Goal: Task Accomplishment & Management: Complete application form

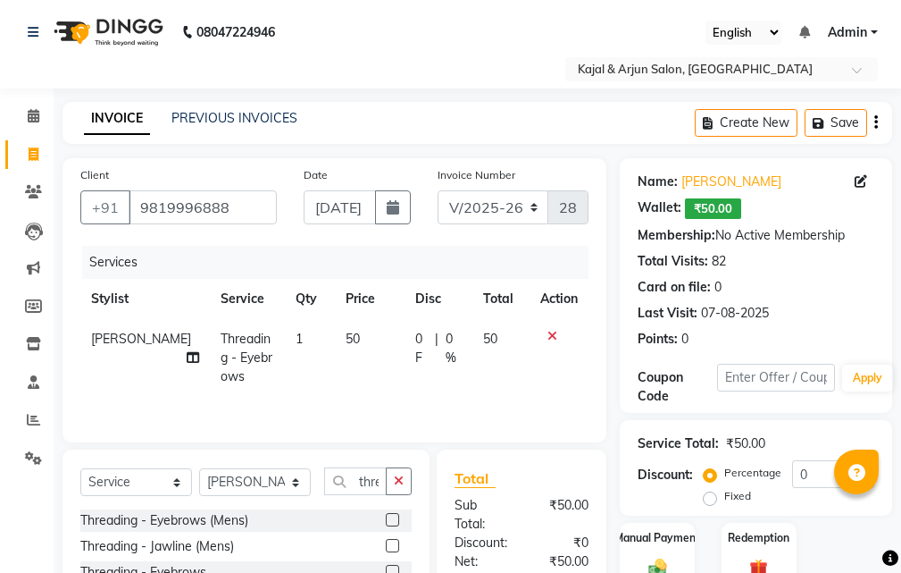
select select "541"
select select "service"
select select "72745"
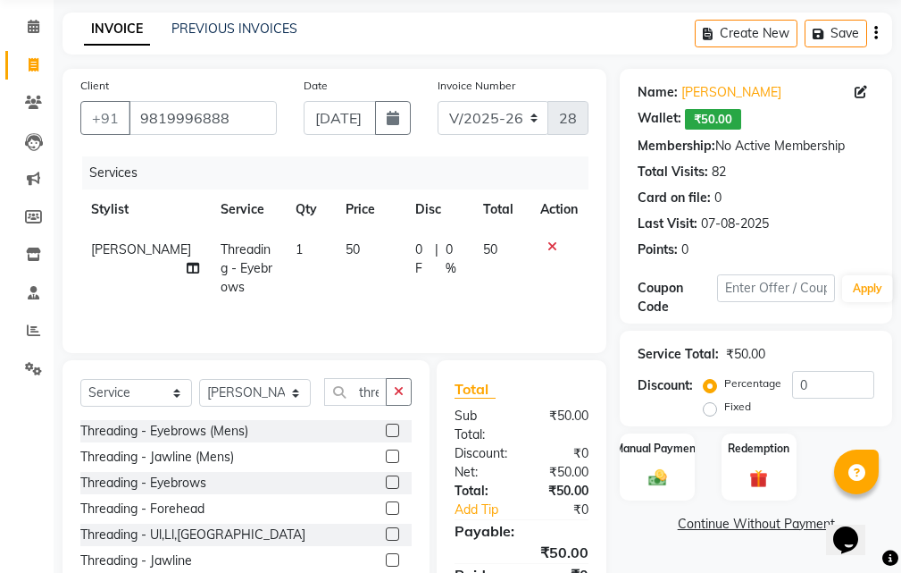
click at [386, 532] on label at bounding box center [392, 533] width 13 height 13
click at [386, 532] on input "checkbox" at bounding box center [392, 535] width 12 height 12
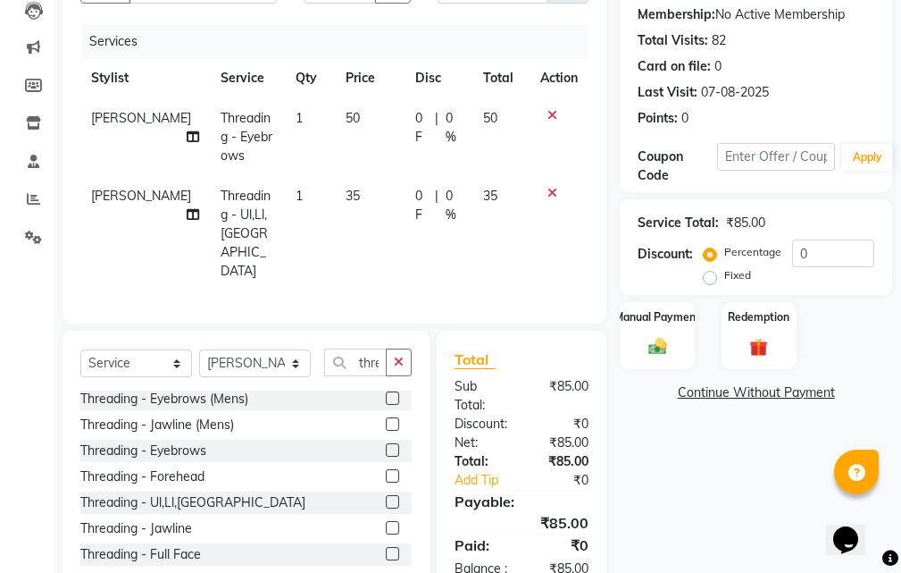
scroll to position [245, 0]
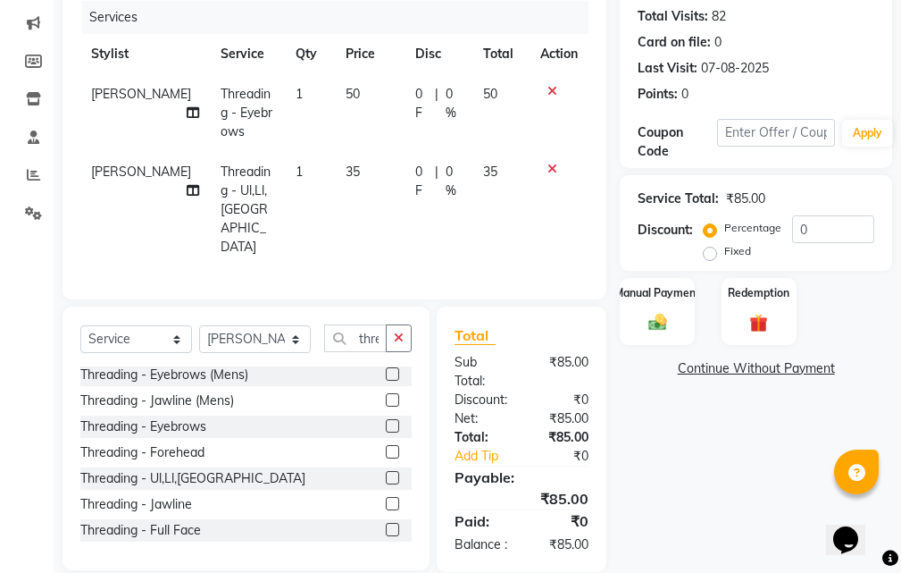
click at [386, 471] on label at bounding box center [392, 477] width 13 height 13
click at [386, 473] on input "checkbox" at bounding box center [392, 479] width 12 height 12
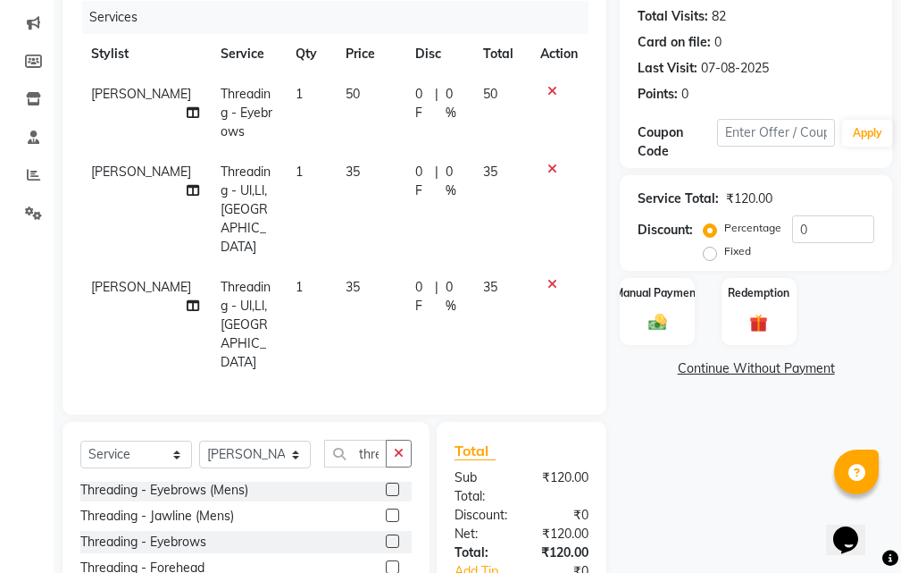
checkbox input "false"
click at [386, 560] on label at bounding box center [392, 566] width 13 height 13
click at [386, 562] on input "checkbox" at bounding box center [392, 568] width 12 height 12
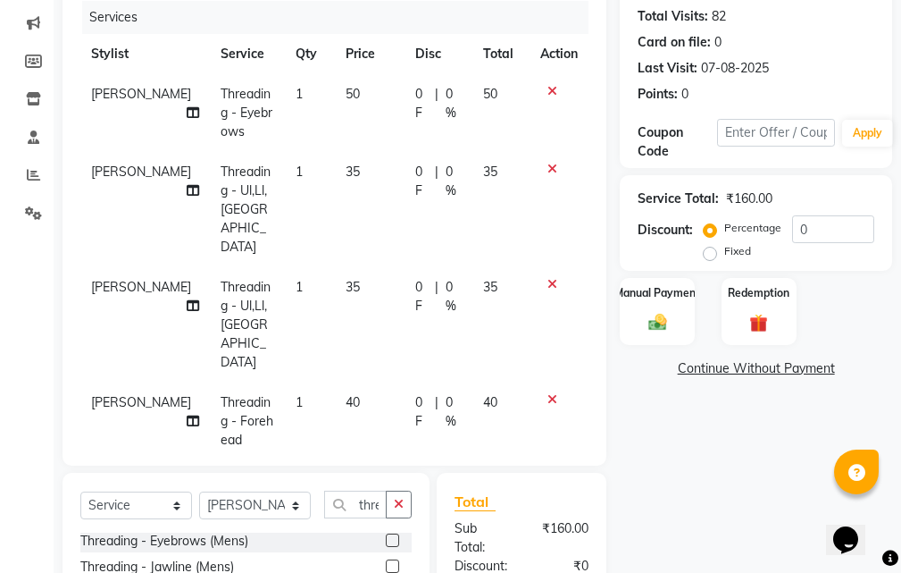
checkbox input "false"
click at [352, 267] on td "35" at bounding box center [370, 324] width 70 height 115
select select "72745"
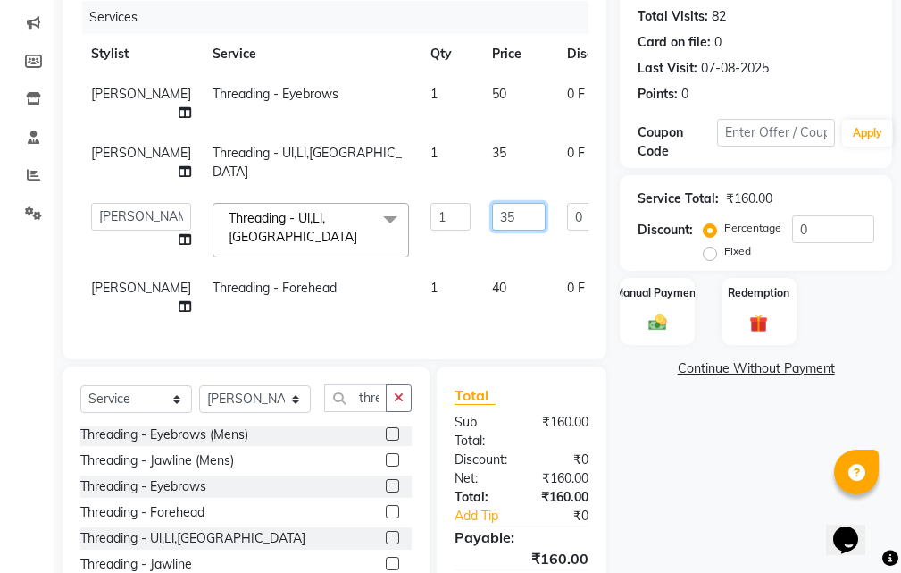
click at [497, 230] on input "35" at bounding box center [519, 217] width 54 height 28
type input "30"
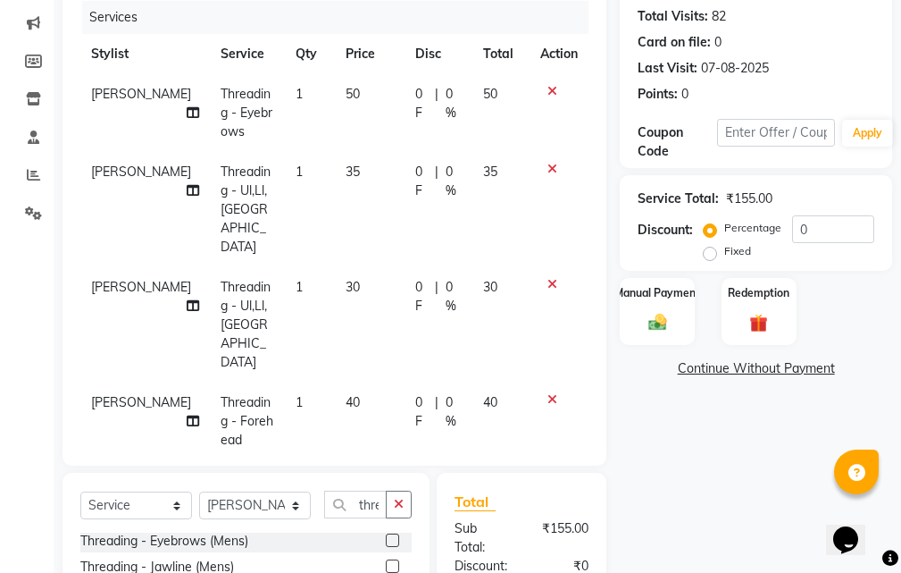
click at [486, 170] on tr "[PERSON_NAME] Threading - Ul,Ll,Chin 1 35 0 F | 0 % 35" at bounding box center [334, 209] width 508 height 115
click at [498, 169] on td "35" at bounding box center [501, 209] width 57 height 115
select select "72745"
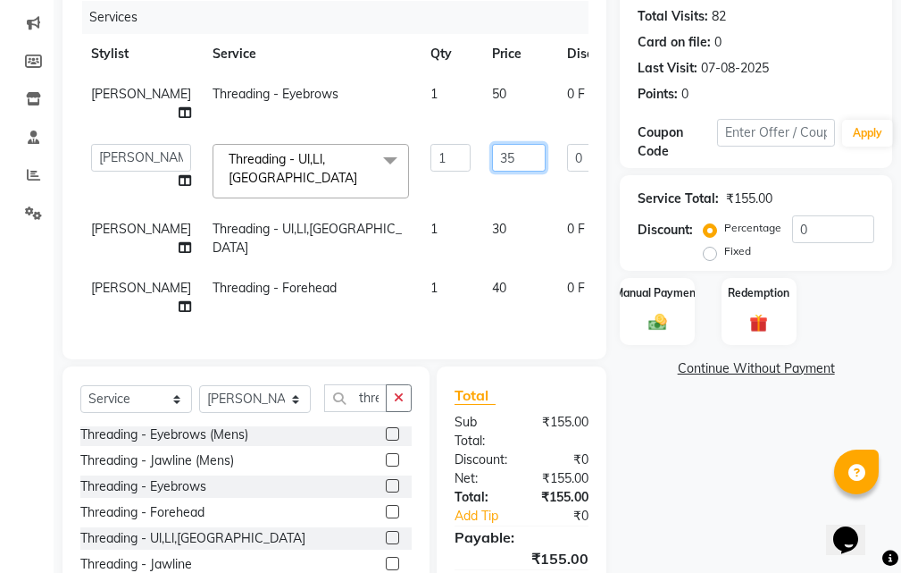
click at [503, 172] on input "35" at bounding box center [519, 158] width 54 height 28
type input "30"
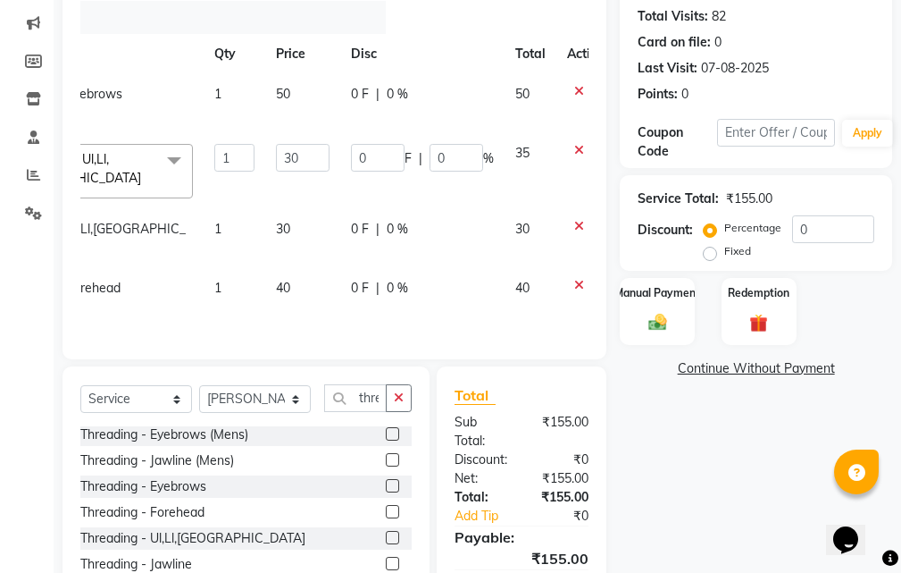
scroll to position [0, 13]
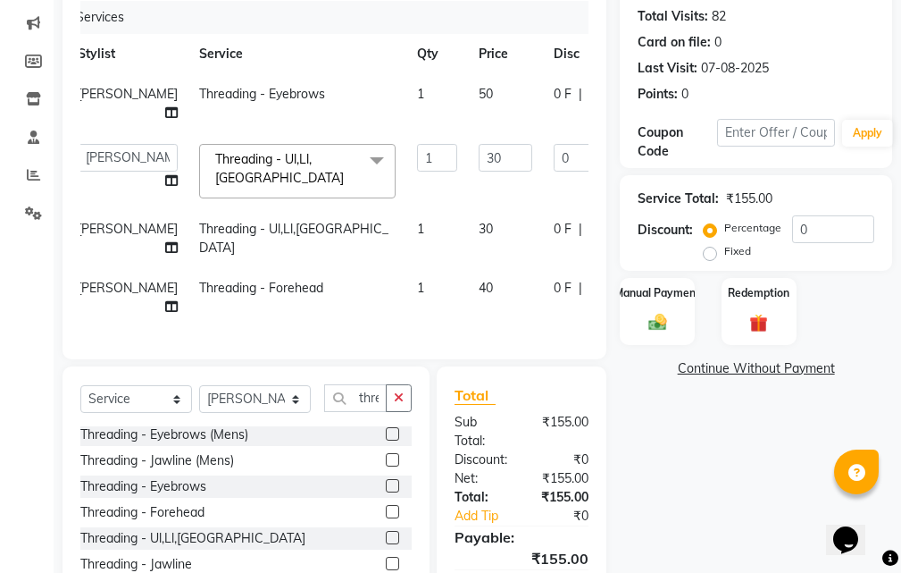
click at [770, 156] on div at bounding box center [789, 150] width 38 height 13
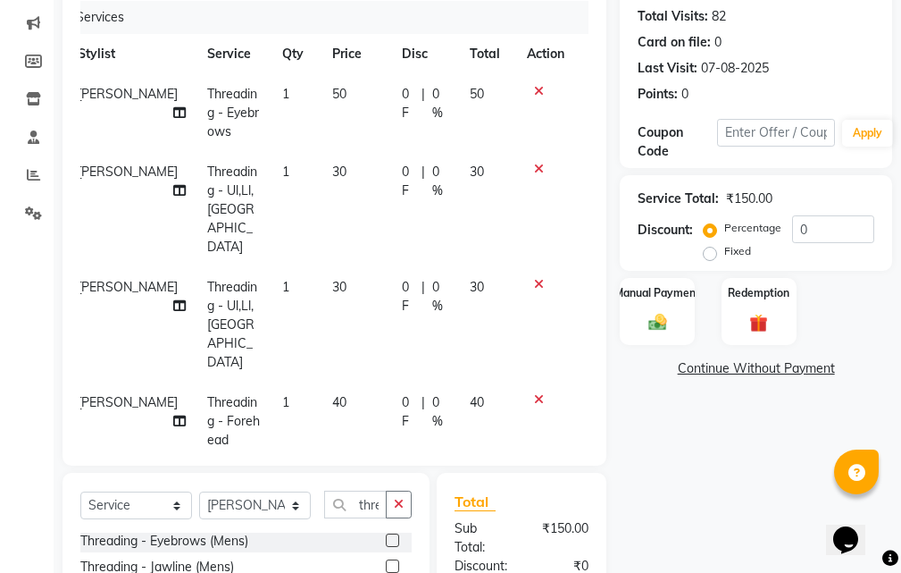
click at [540, 166] on icon at bounding box center [539, 169] width 10 height 13
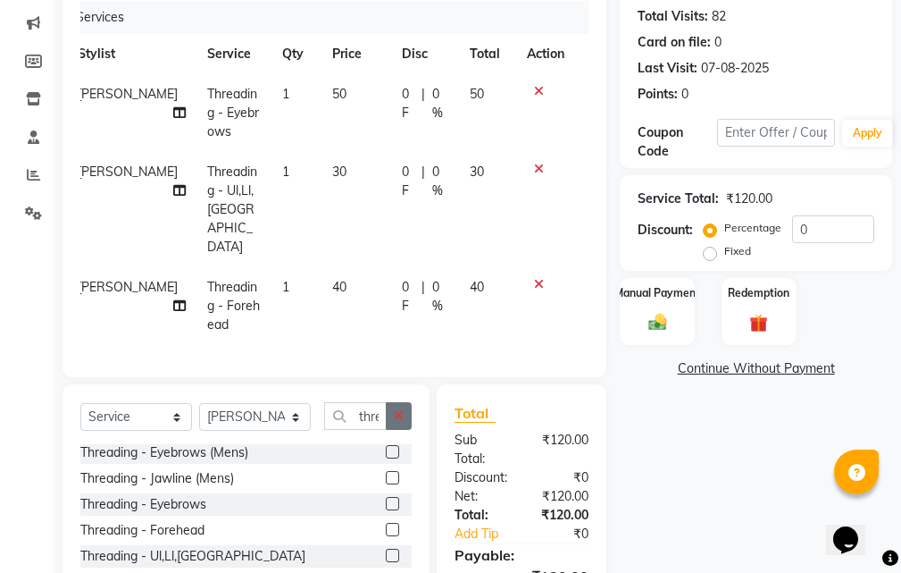
click at [405, 402] on button "button" at bounding box center [399, 416] width 26 height 28
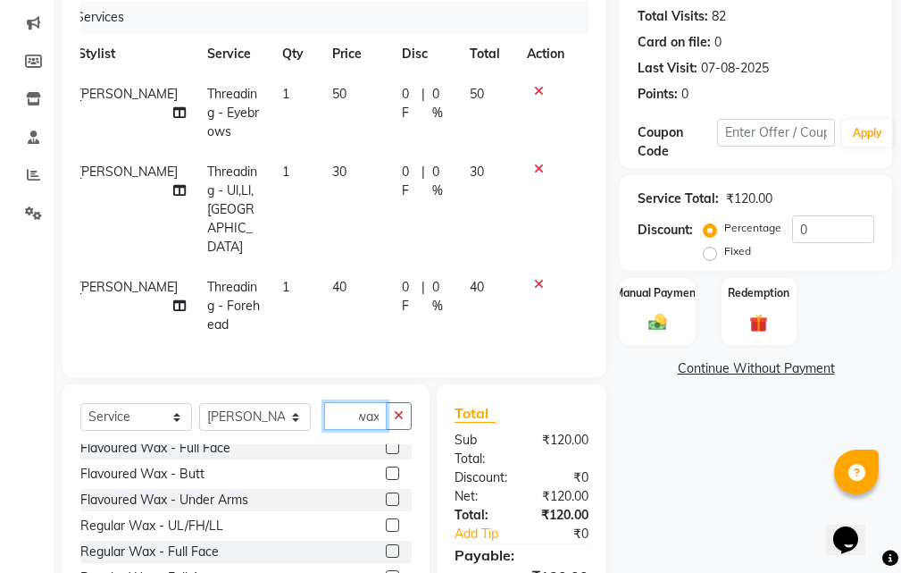
scroll to position [268, 0]
type input "wax"
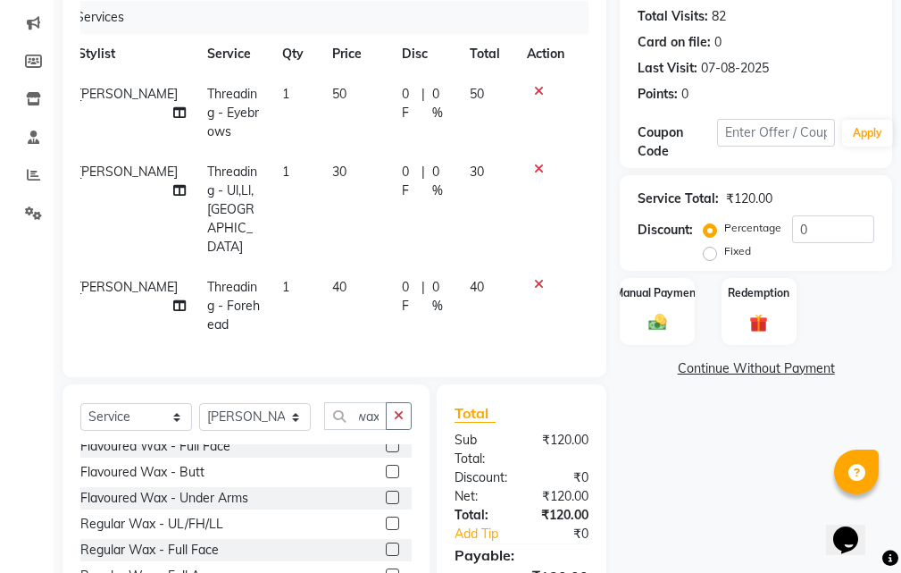
scroll to position [0, 0]
click at [386, 490] on label at bounding box center [392, 496] width 13 height 13
click at [386, 492] on input "checkbox" at bounding box center [392, 498] width 12 height 12
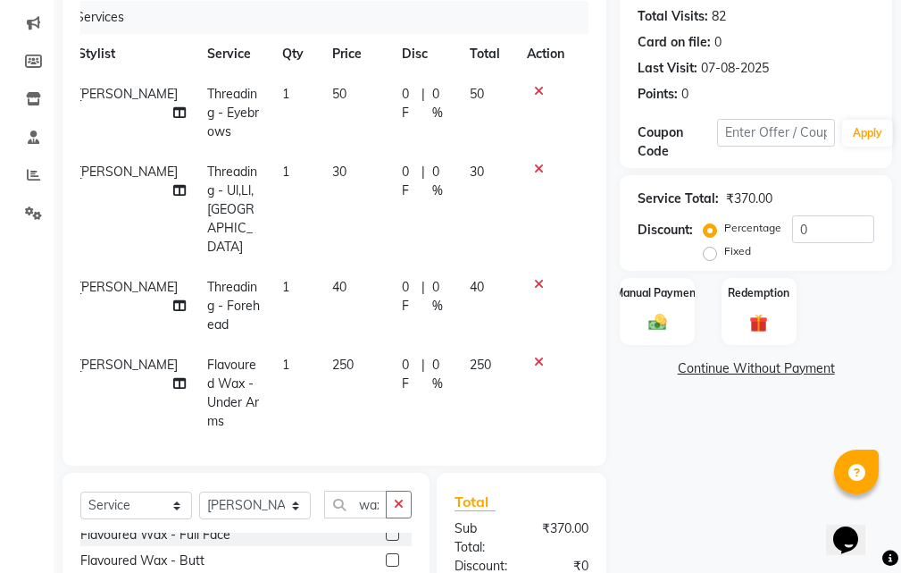
checkbox input "false"
click at [348, 345] on td "250" at bounding box center [357, 393] width 70 height 96
select select "72745"
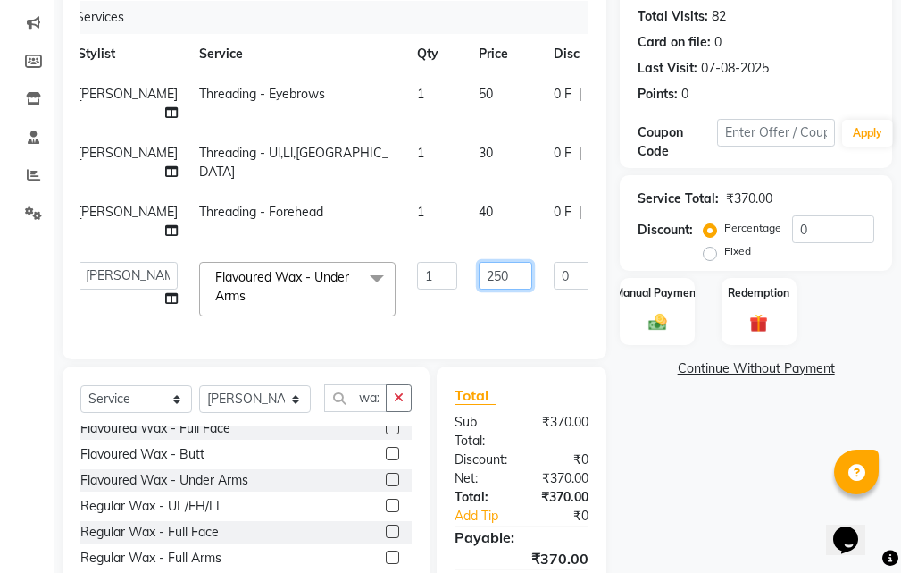
click at [494, 289] on input "250" at bounding box center [506, 276] width 54 height 28
type input "200"
click at [291, 466] on div "Select Service Product Membership Package Voucher Prepaid Gift Card Select Styl…" at bounding box center [246, 498] width 367 height 264
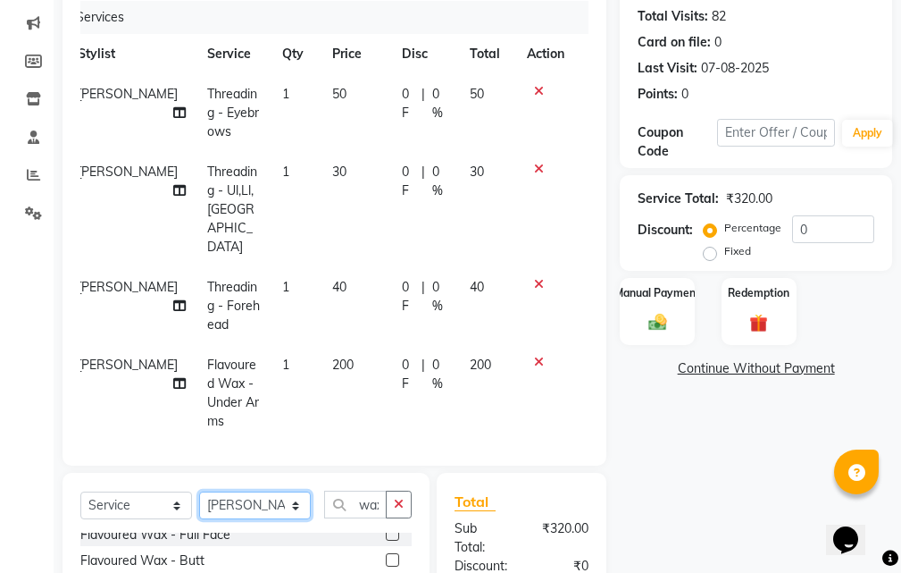
select select "10302"
click at [199, 491] on select "Select Stylist Arjun Sir [PERSON_NAME] [PERSON_NAME] [PERSON_NAME] [PERSON_NAME…" at bounding box center [255, 505] width 112 height 28
click at [400, 498] on icon "button" at bounding box center [399, 504] width 10 height 13
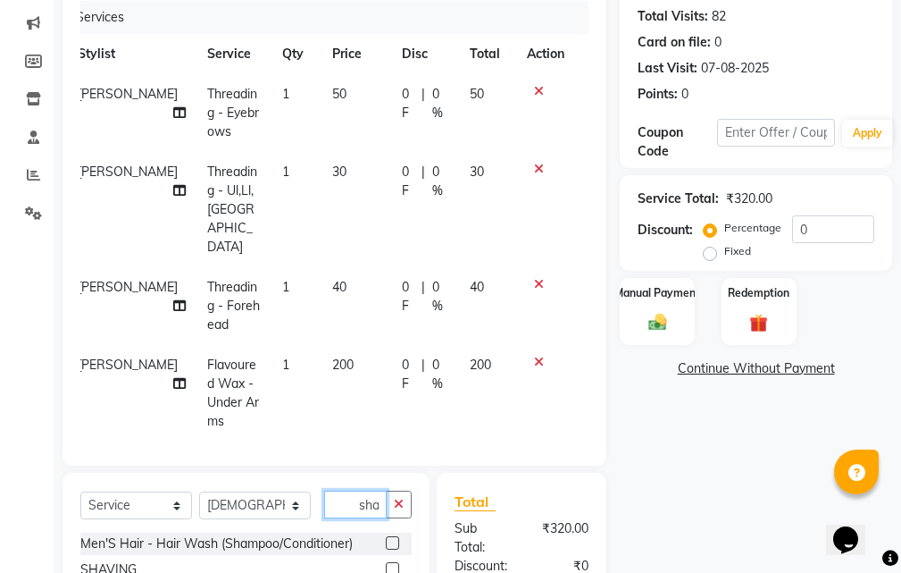
scroll to position [0, 11]
type input "sham"
click at [386, 562] on label at bounding box center [392, 568] width 13 height 13
click at [386, 564] on input "checkbox" at bounding box center [392, 570] width 12 height 12
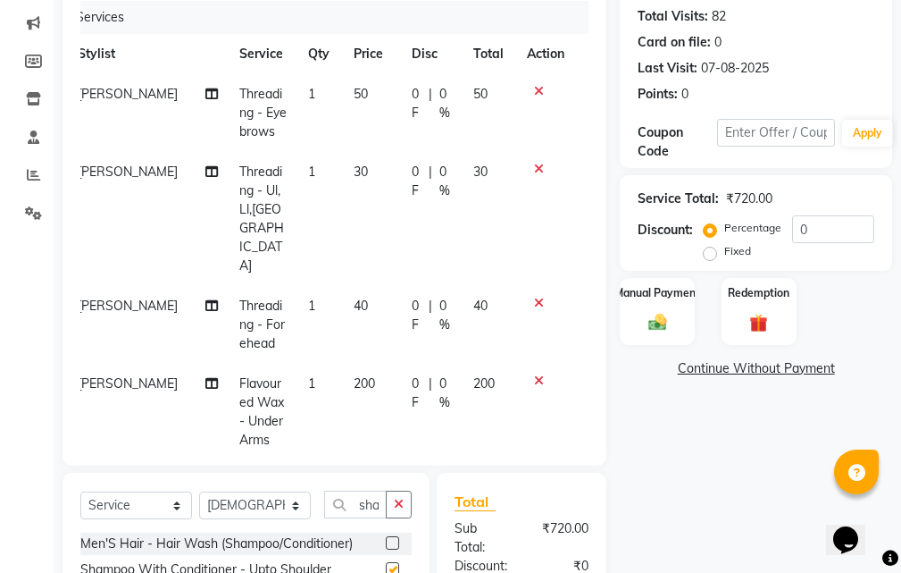
checkbox input "false"
click at [676, 310] on div "Manual Payment" at bounding box center [658, 311] width 78 height 70
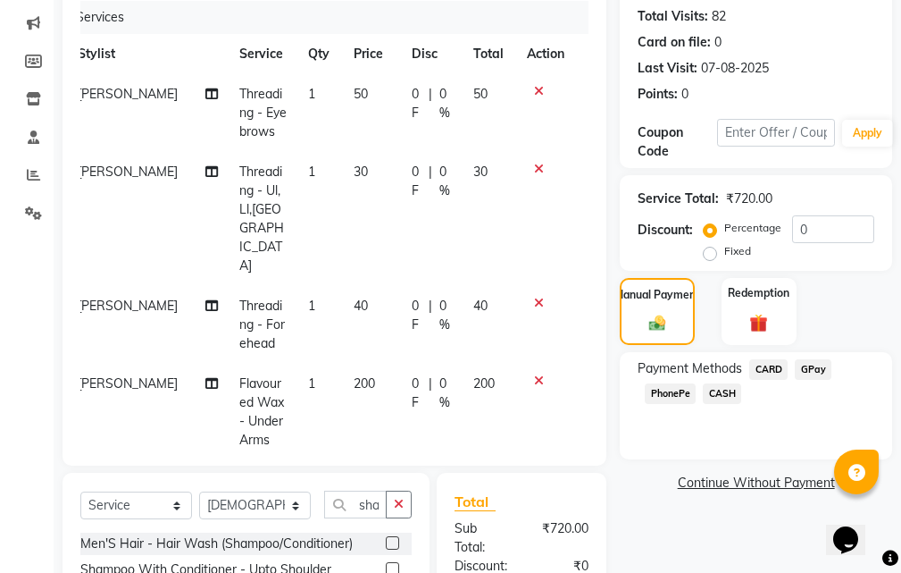
click at [343, 170] on td "30" at bounding box center [372, 219] width 58 height 134
select select "72745"
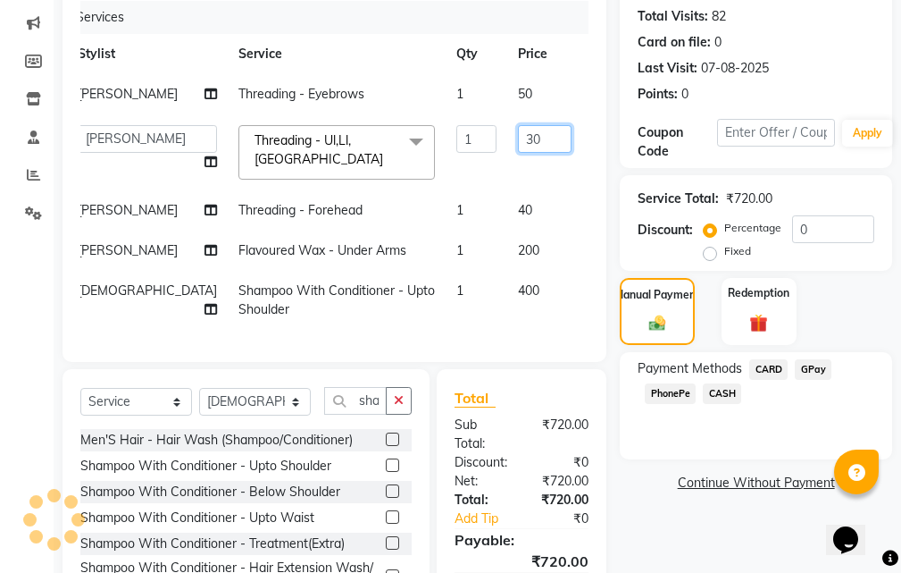
click at [518, 153] on input "30" at bounding box center [545, 139] width 54 height 28
type input "3"
type input "40"
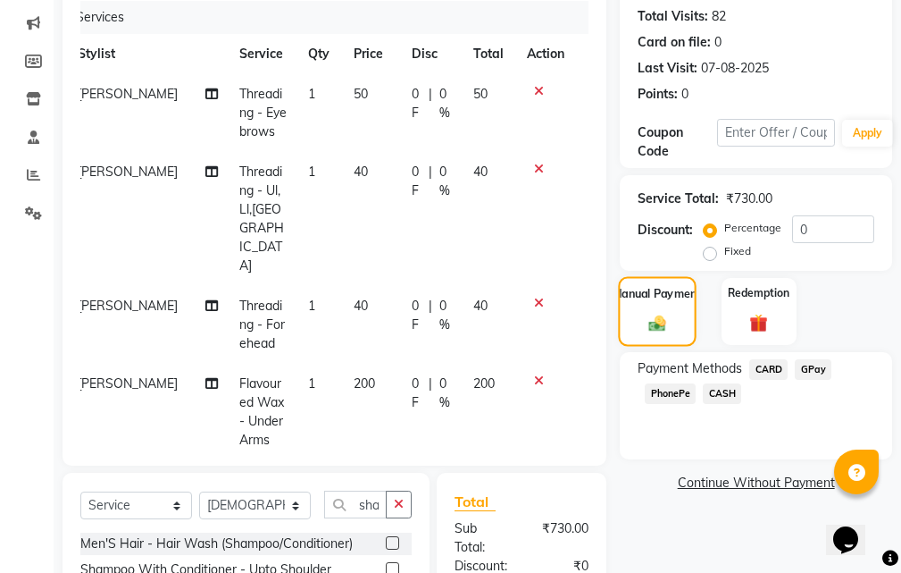
click at [675, 306] on div "Manual Payment" at bounding box center [658, 311] width 78 height 70
click at [811, 364] on span "GPay" at bounding box center [813, 369] width 37 height 21
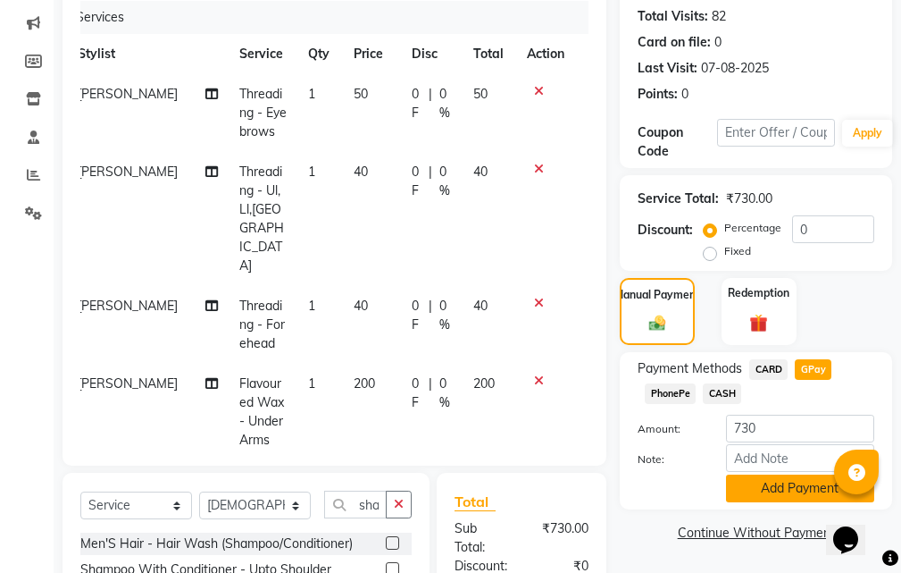
click at [762, 487] on button "Add Payment" at bounding box center [800, 488] width 148 height 28
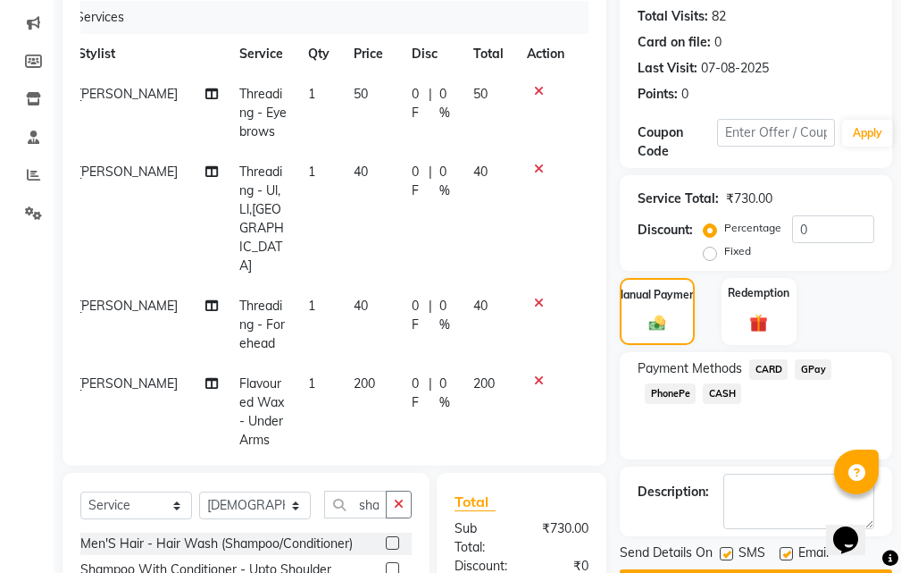
click at [788, 550] on label at bounding box center [786, 553] width 13 height 13
click at [788, 550] on input "checkbox" at bounding box center [786, 555] width 12 height 12
checkbox input "false"
click at [724, 549] on label at bounding box center [726, 553] width 13 height 13
click at [724, 549] on input "checkbox" at bounding box center [726, 555] width 12 height 12
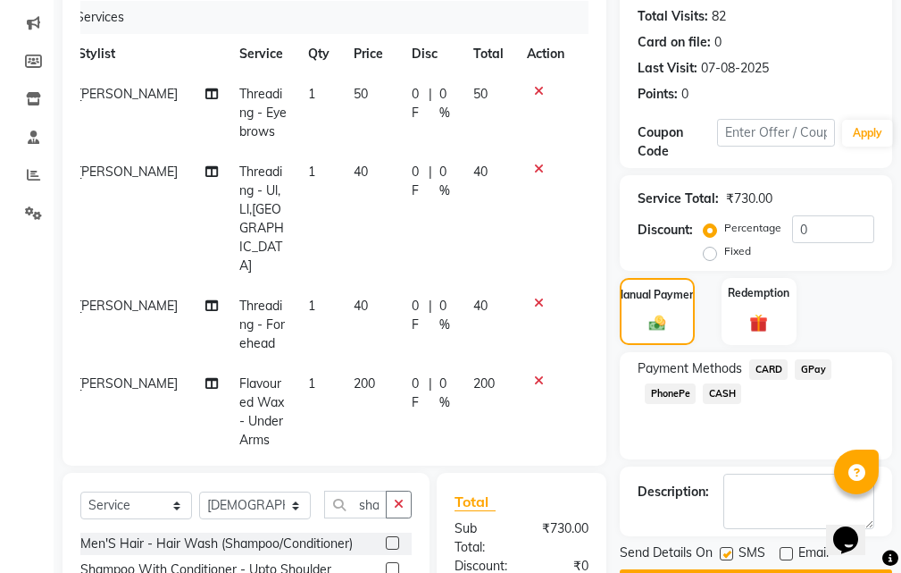
checkbox input "false"
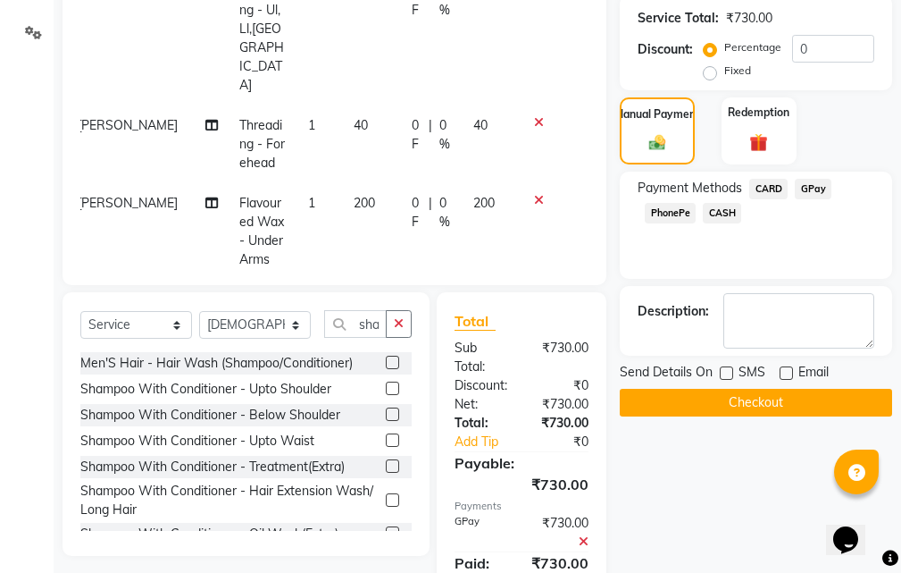
scroll to position [512, 0]
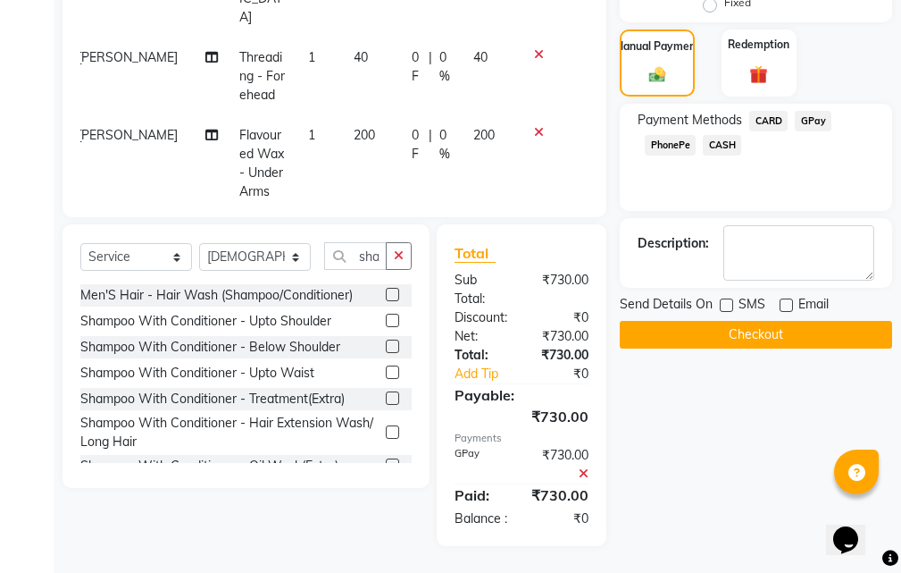
click at [775, 321] on button "Checkout" at bounding box center [756, 335] width 272 height 28
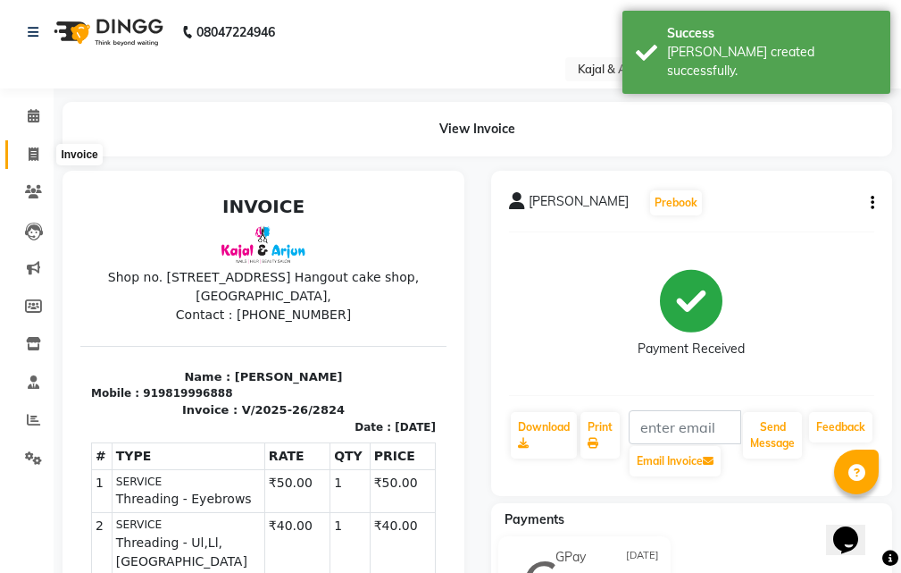
click at [30, 153] on icon at bounding box center [34, 153] width 10 height 13
select select "541"
select select "service"
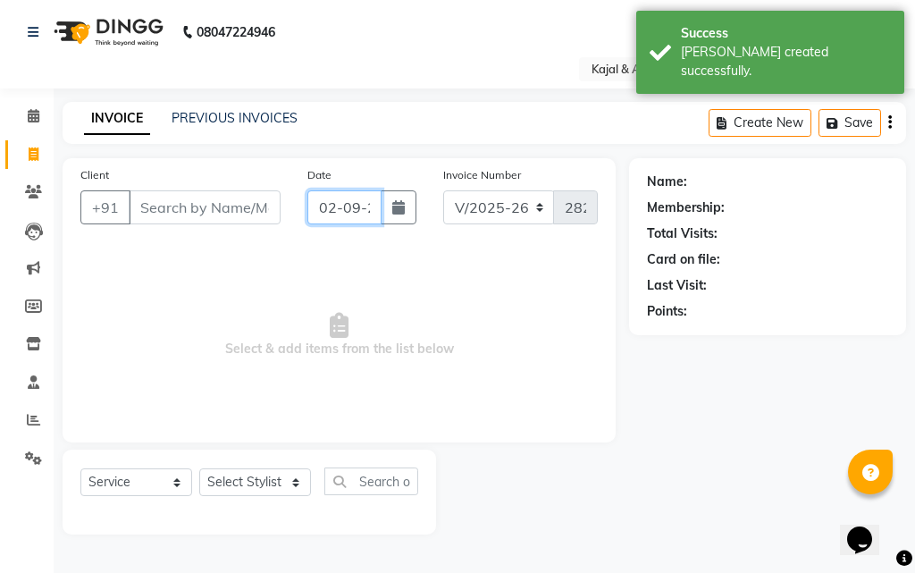
click at [358, 206] on input "02-09-2025" at bounding box center [344, 207] width 74 height 34
select select "9"
select select "2025"
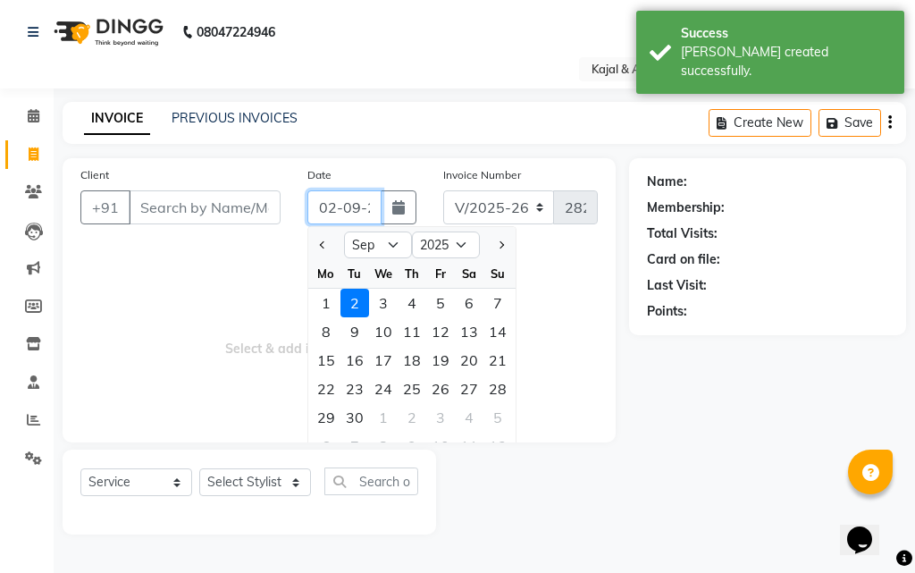
click at [358, 206] on input "02-09-2025" at bounding box center [344, 207] width 74 height 34
type input "[DATE]"
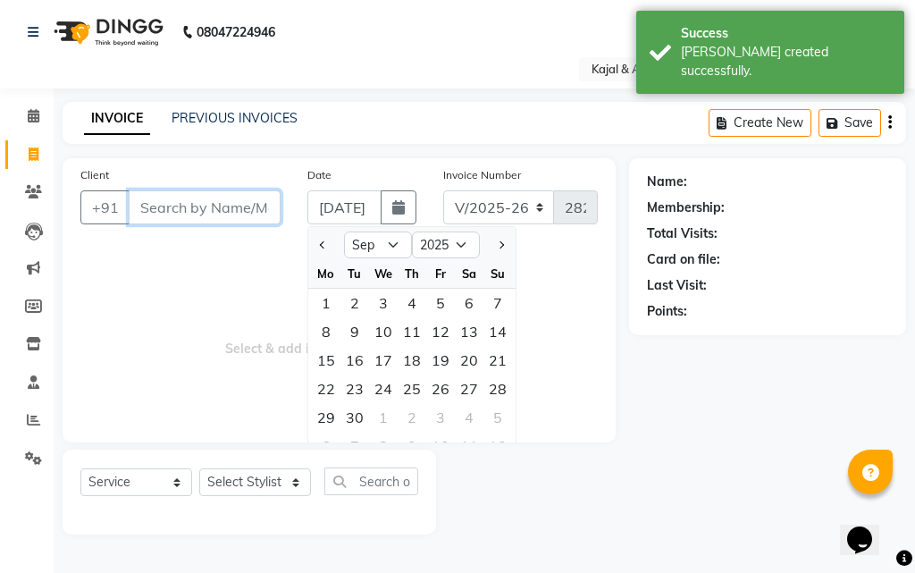
click at [198, 206] on input "Client" at bounding box center [205, 207] width 152 height 34
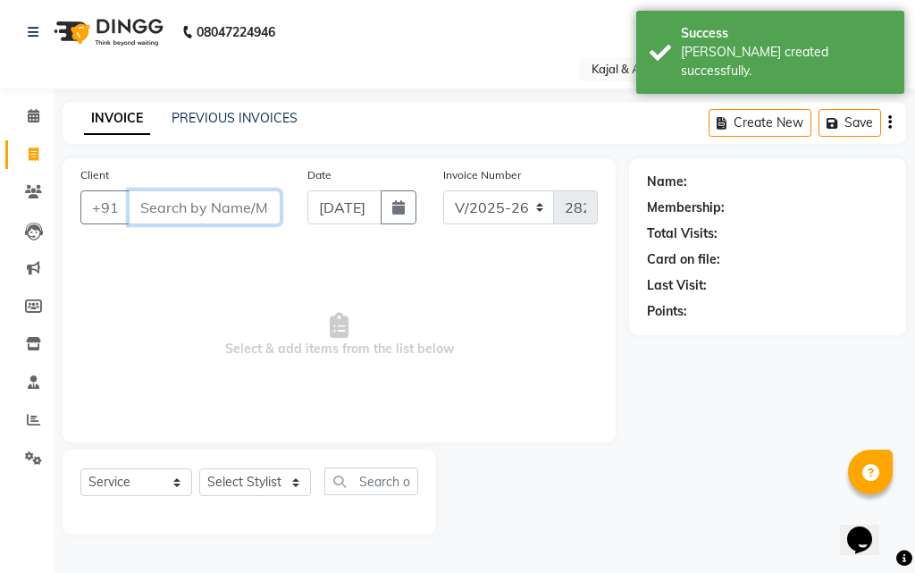
click at [197, 204] on input "Client" at bounding box center [205, 207] width 152 height 34
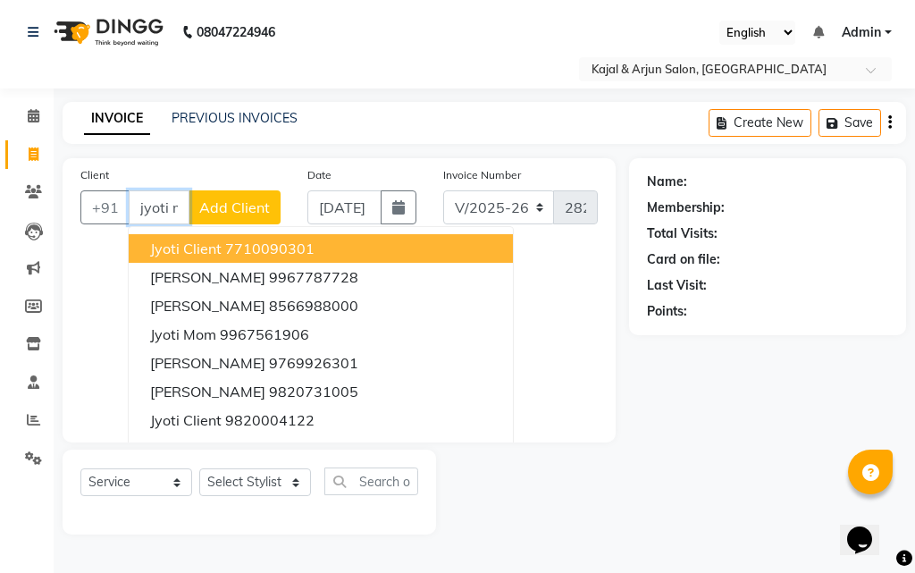
scroll to position [0, 4]
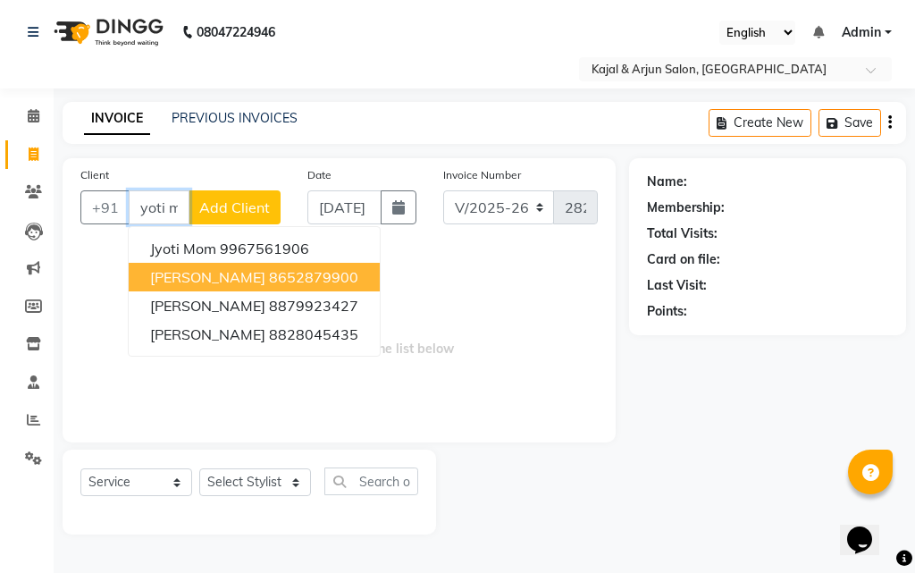
click at [269, 278] on ngb-highlight "8652879900" at bounding box center [313, 277] width 89 height 18
type input "8652879900"
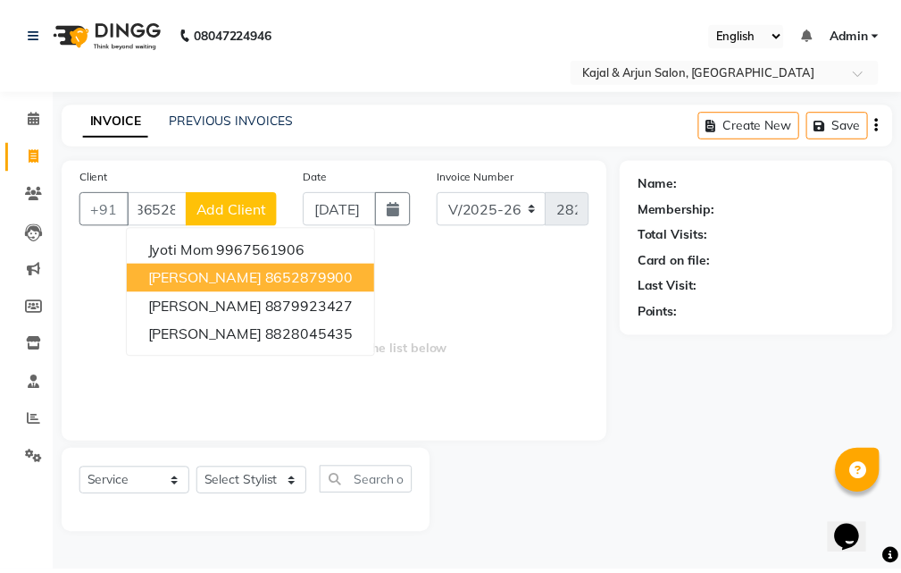
scroll to position [0, 0]
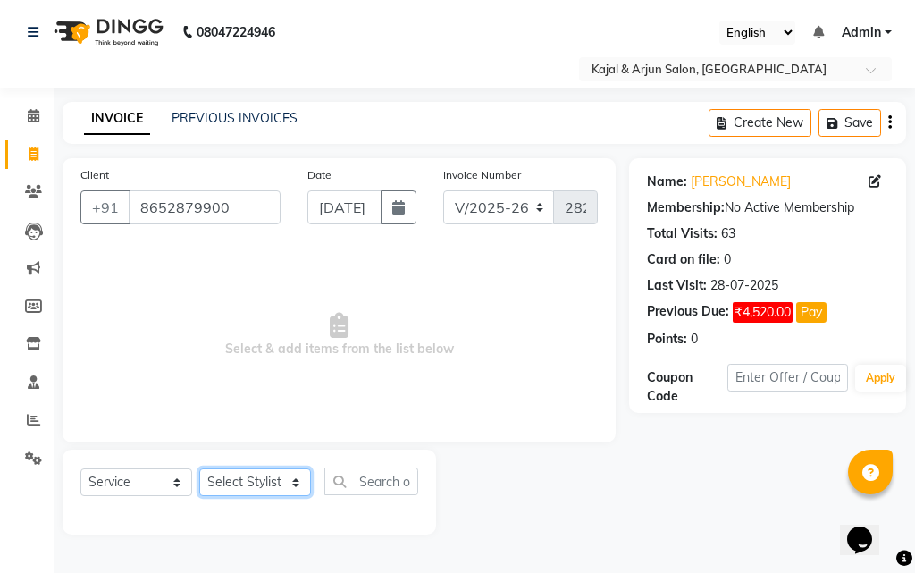
click at [297, 482] on select "Select Stylist Arjun Sir [PERSON_NAME] [PERSON_NAME] [PERSON_NAME] [PERSON_NAME…" at bounding box center [255, 482] width 112 height 28
select select "13660"
click at [199, 468] on select "Select Stylist Arjun Sir [PERSON_NAME] [PERSON_NAME] [PERSON_NAME] [PERSON_NAME…" at bounding box center [255, 482] width 112 height 28
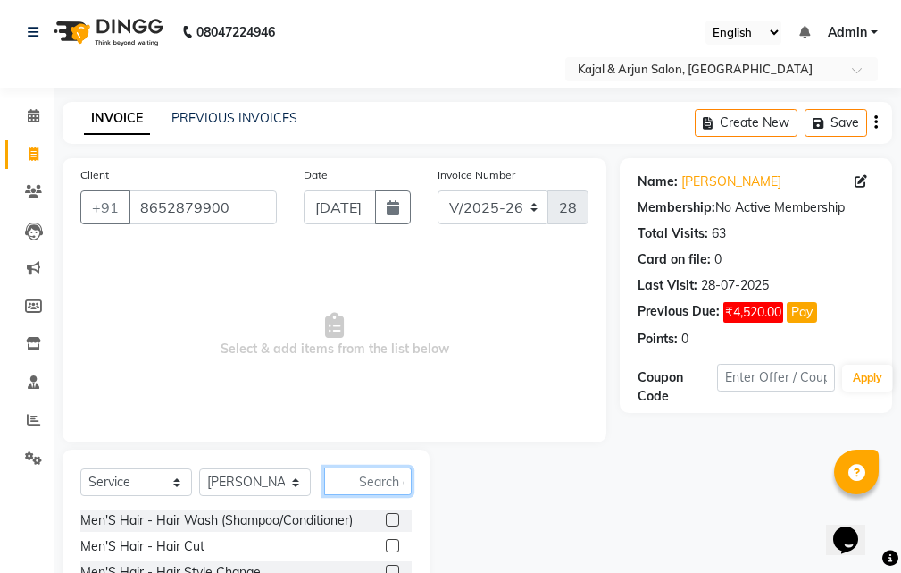
click at [355, 481] on input "text" at bounding box center [368, 481] width 88 height 28
type input "ma"
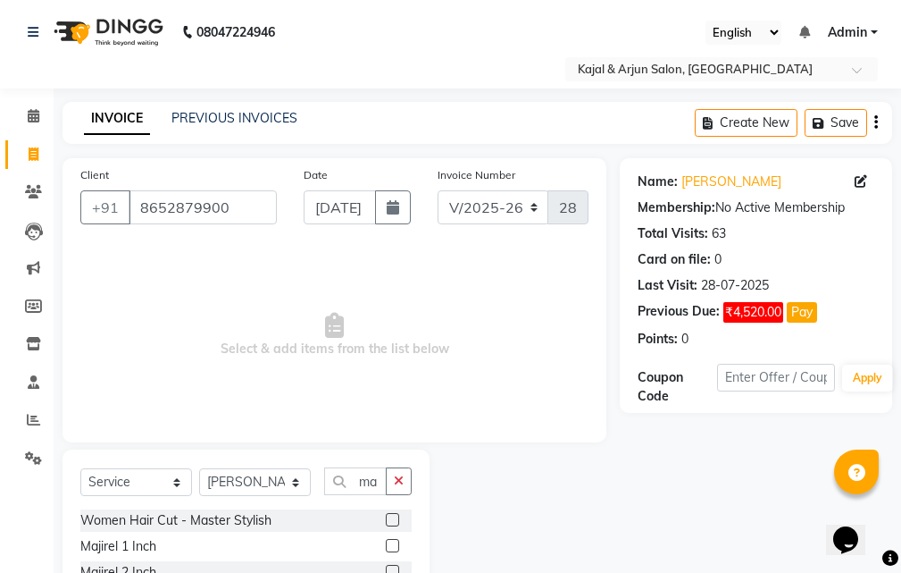
click at [386, 548] on label at bounding box center [392, 545] width 13 height 13
click at [386, 548] on input "checkbox" at bounding box center [392, 546] width 12 height 12
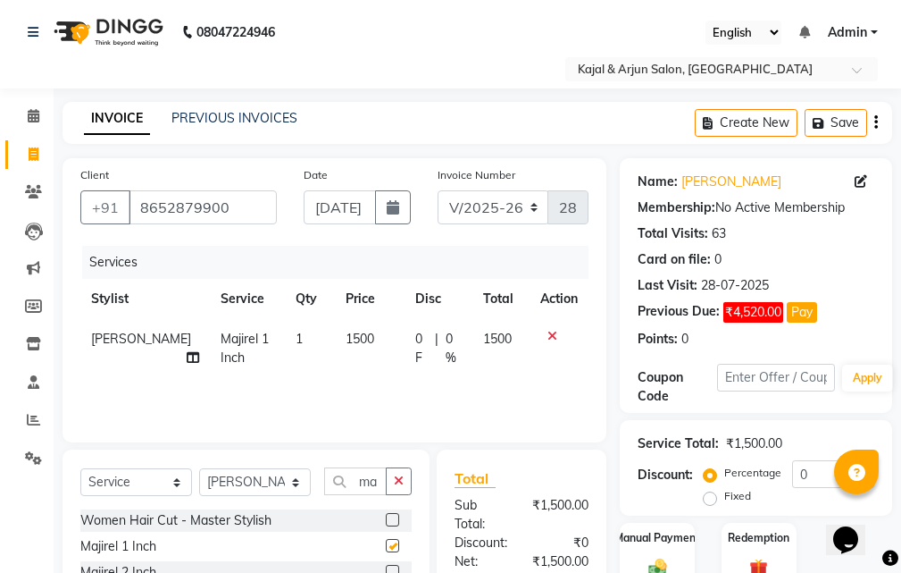
checkbox input "false"
click at [363, 327] on td "1500" at bounding box center [370, 348] width 70 height 59
select select "13660"
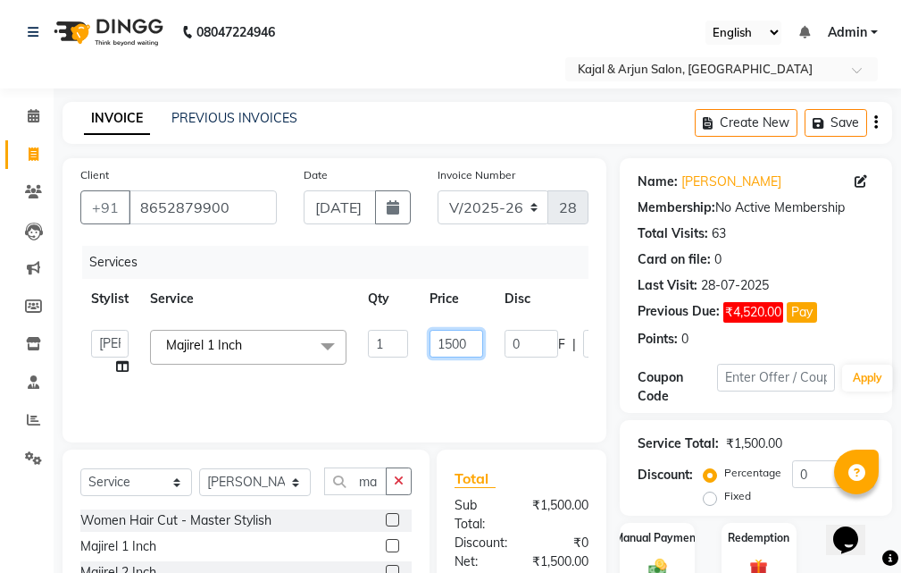
click at [469, 341] on input "1500" at bounding box center [457, 344] width 54 height 28
type input "1200"
